Goal: Information Seeking & Learning: Understand process/instructions

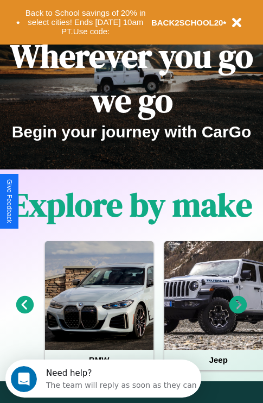
scroll to position [167, 0]
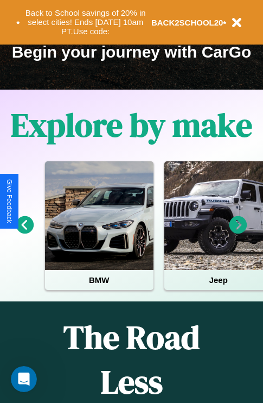
click at [238, 232] on icon at bounding box center [239, 225] width 18 height 18
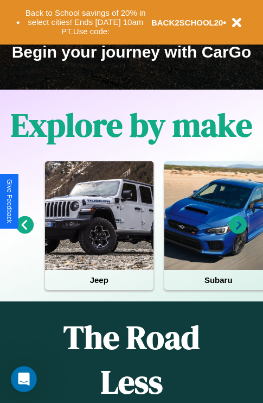
click at [238, 232] on icon at bounding box center [239, 225] width 18 height 18
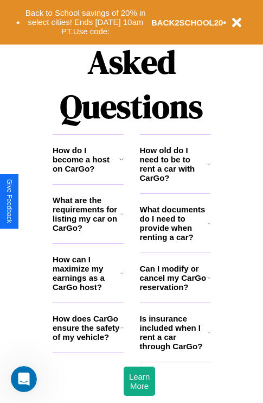
scroll to position [1315, 0]
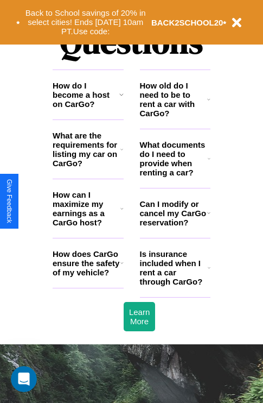
click at [209, 104] on icon at bounding box center [208, 99] width 3 height 9
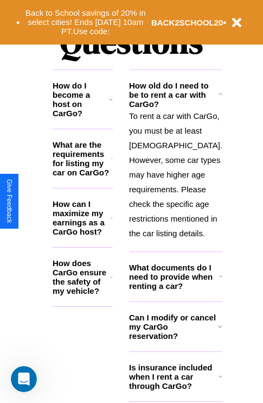
click at [88, 112] on h3 "How do I become a host on CarGo?" at bounding box center [81, 99] width 56 height 37
click at [113, 281] on icon at bounding box center [111, 276] width 3 height 9
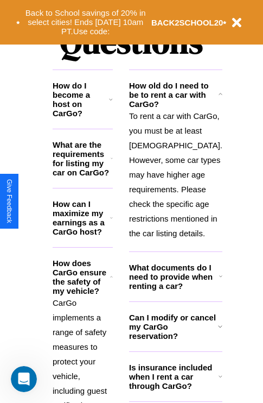
click at [113, 104] on icon at bounding box center [111, 99] width 4 height 9
